Goal: Task Accomplishment & Management: Manage account settings

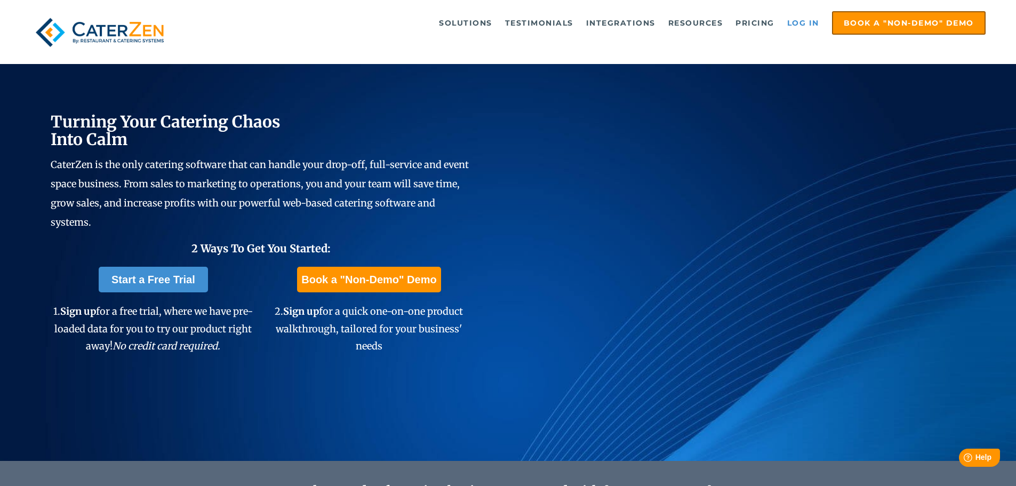
click at [802, 22] on link "Log in" at bounding box center [803, 22] width 43 height 21
click at [800, 18] on link "Log in" at bounding box center [803, 22] width 43 height 21
click at [792, 18] on link "Log in" at bounding box center [803, 22] width 43 height 21
